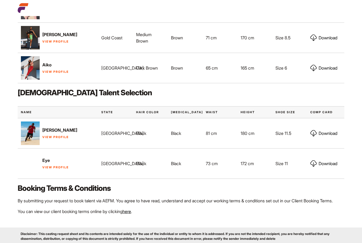
scroll to position [277, 0]
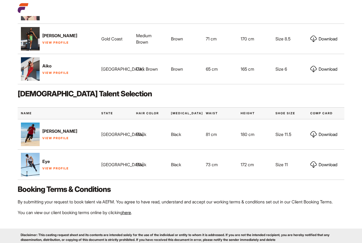
click at [322, 37] on link "Download" at bounding box center [323, 39] width 27 height 6
click at [54, 73] on link "View Profile" at bounding box center [55, 73] width 27 height 4
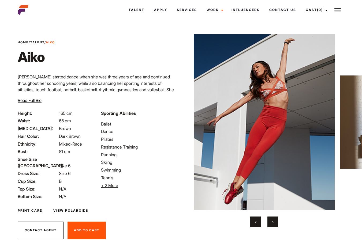
scroll to position [10, 0]
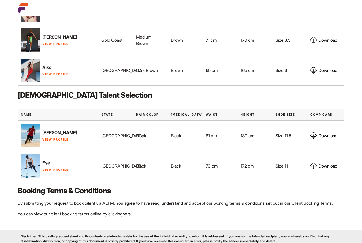
scroll to position [277, 0]
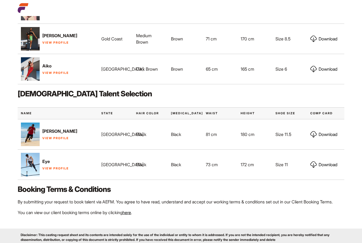
click at [56, 138] on link "View Profile" at bounding box center [55, 138] width 27 height 4
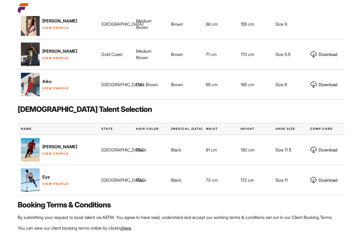
scroll to position [277, 0]
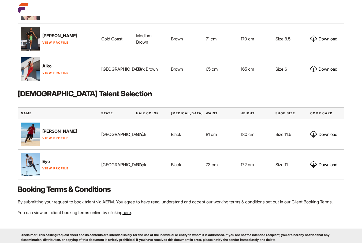
click at [55, 167] on link "View Profile" at bounding box center [55, 169] width 27 height 4
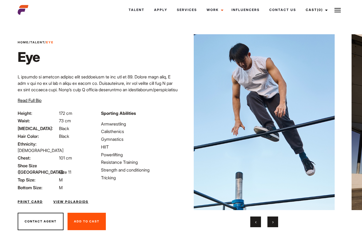
click at [32, 99] on span "Read Full Bio" at bounding box center [30, 100] width 24 height 5
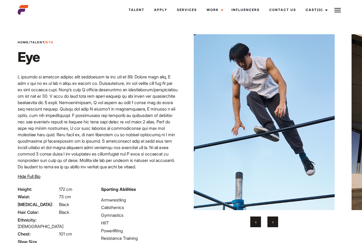
click at [144, 106] on p at bounding box center [98, 122] width 160 height 97
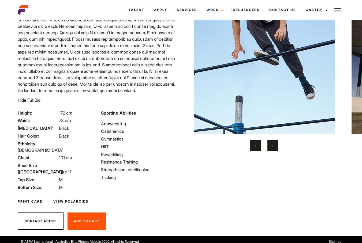
scroll to position [77, 0]
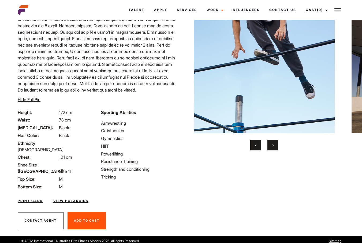
click at [84, 199] on link "View Polaroids" at bounding box center [70, 201] width 35 height 5
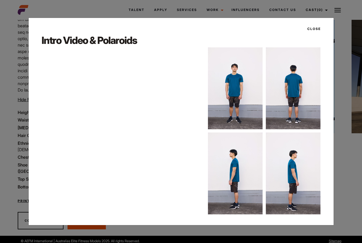
click at [249, 91] on img at bounding box center [235, 88] width 55 height 82
click at [242, 89] on img at bounding box center [235, 88] width 55 height 82
click at [315, 28] on button "Close" at bounding box center [312, 28] width 17 height 9
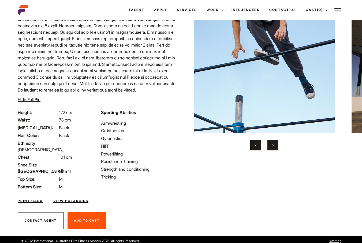
scroll to position [0, 0]
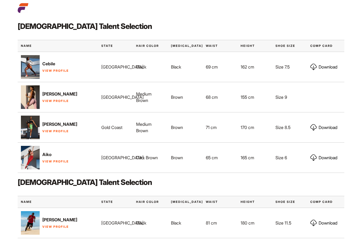
scroll to position [186, 0]
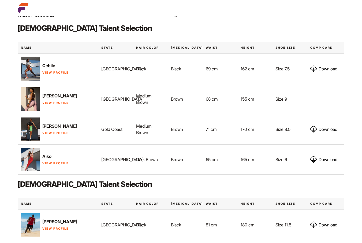
click at [56, 71] on link "View Profile" at bounding box center [55, 73] width 27 height 4
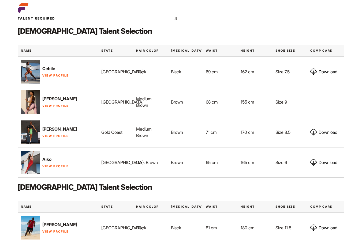
scroll to position [186, 0]
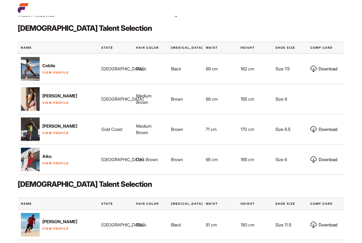
click at [56, 103] on link "View Profile" at bounding box center [55, 103] width 27 height 4
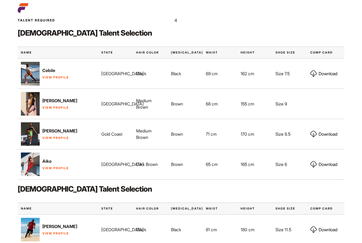
scroll to position [186, 0]
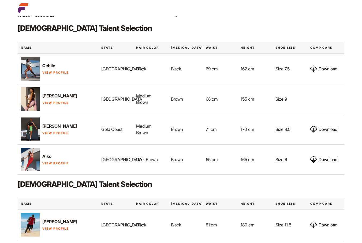
click at [51, 163] on link "View Profile" at bounding box center [55, 164] width 27 height 4
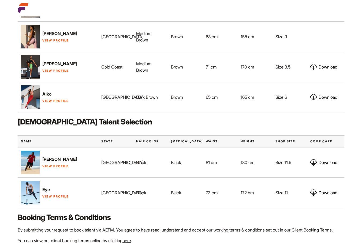
scroll to position [255, 0]
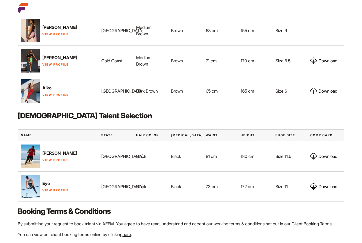
click at [62, 159] on link "View Profile" at bounding box center [55, 160] width 27 height 4
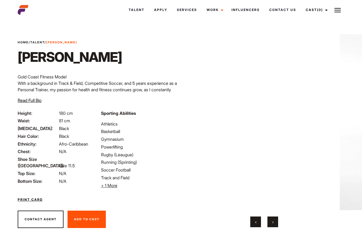
click at [110, 185] on span "+ 1 More" at bounding box center [109, 185] width 16 height 5
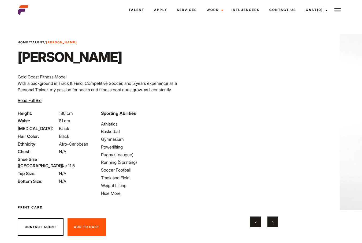
click at [35, 207] on link "Print Card" at bounding box center [30, 207] width 25 height 5
